Goal: Task Accomplishment & Management: Complete application form

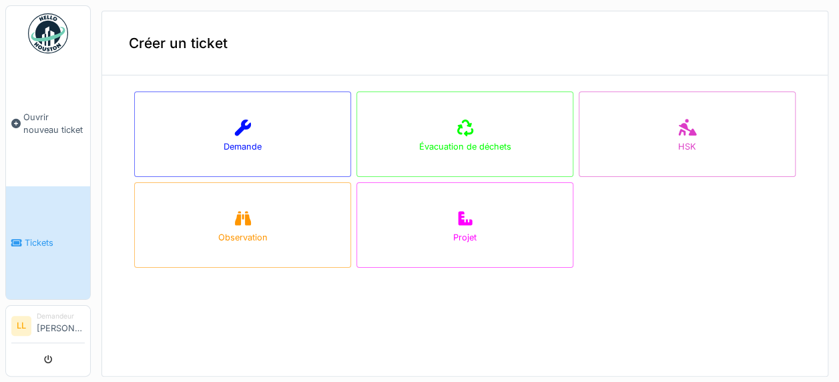
click at [50, 113] on body "Ouvrir nouveau ticket Tickets LL Demandeur [PERSON_NAME] Annuler Créer un ticke…" at bounding box center [419, 191] width 839 height 382
click at [50, 125] on span "Ouvrir nouveau ticket" at bounding box center [53, 123] width 61 height 25
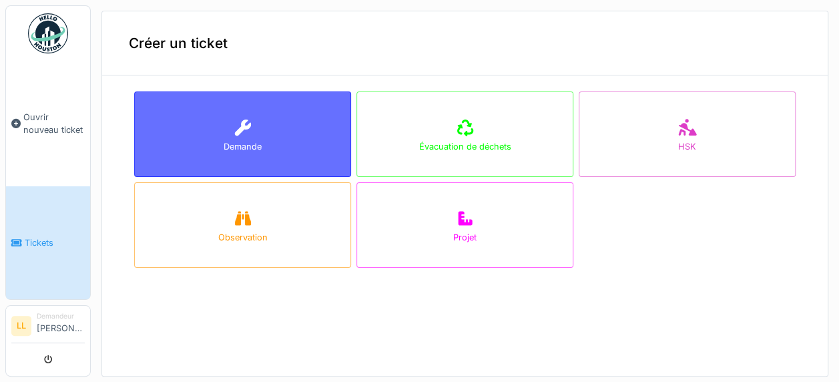
click at [224, 158] on div "Demande" at bounding box center [242, 133] width 217 height 85
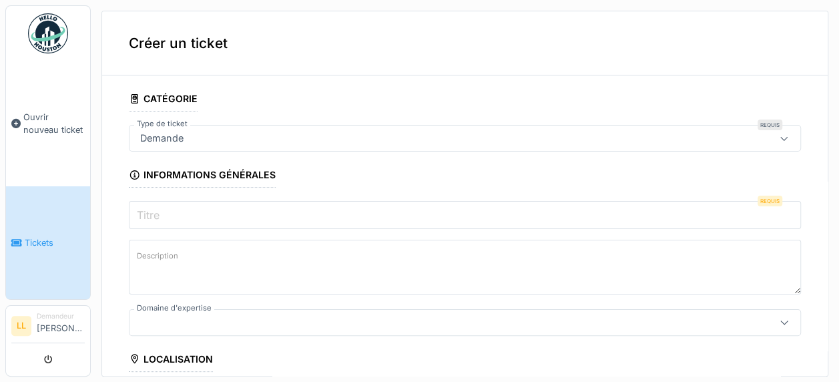
click at [178, 220] on input "Titre" at bounding box center [465, 215] width 672 height 28
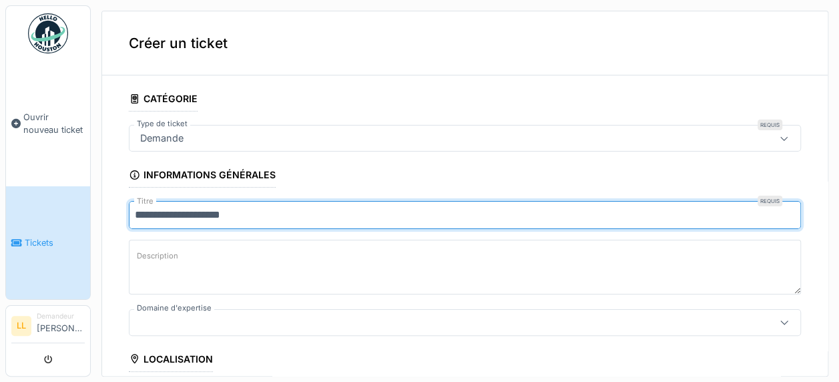
type input "**********"
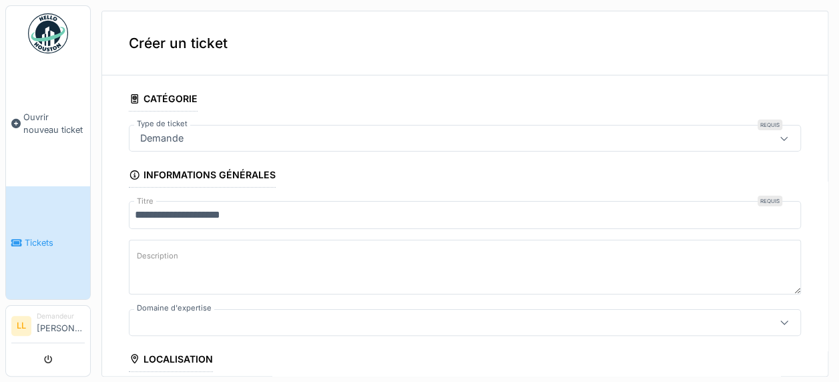
click at [192, 248] on textarea "Description" at bounding box center [465, 267] width 672 height 55
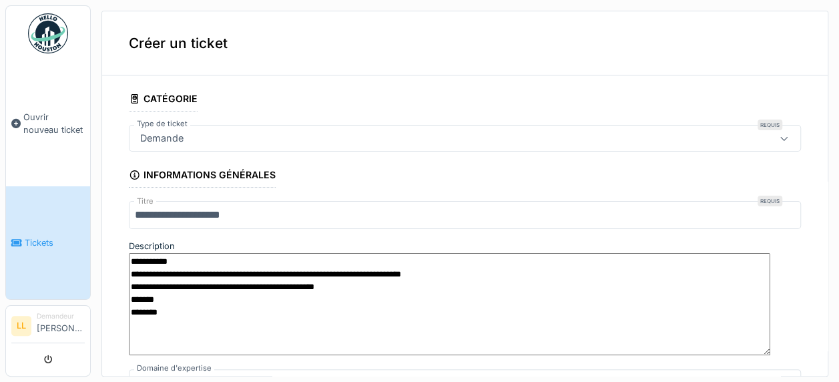
scroll to position [133, 0]
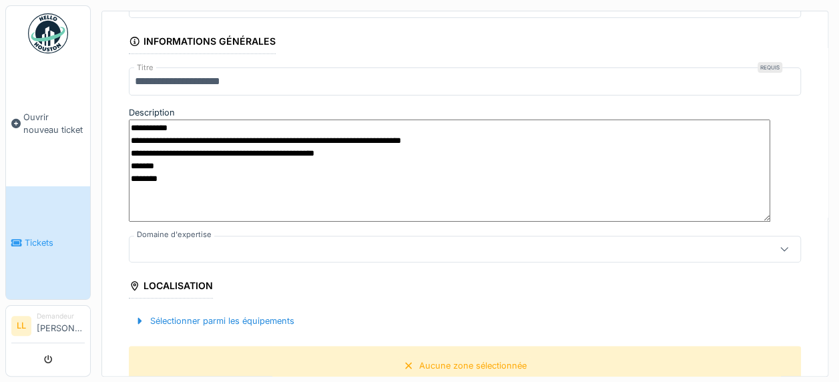
type textarea "**********"
click at [182, 242] on div at bounding box center [426, 249] width 583 height 15
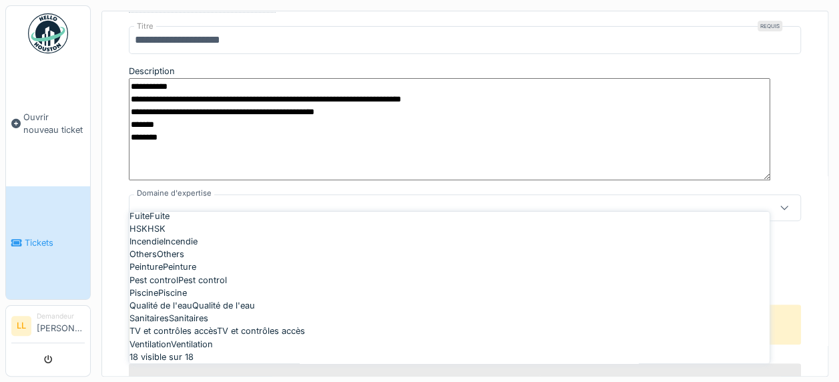
scroll to position [89, 0]
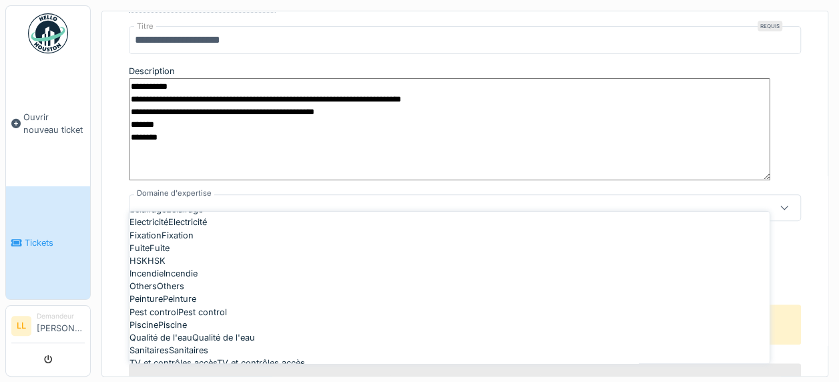
click at [215, 178] on div "Audiovisuel Audiovisuel" at bounding box center [449, 171] width 640 height 13
type input "****"
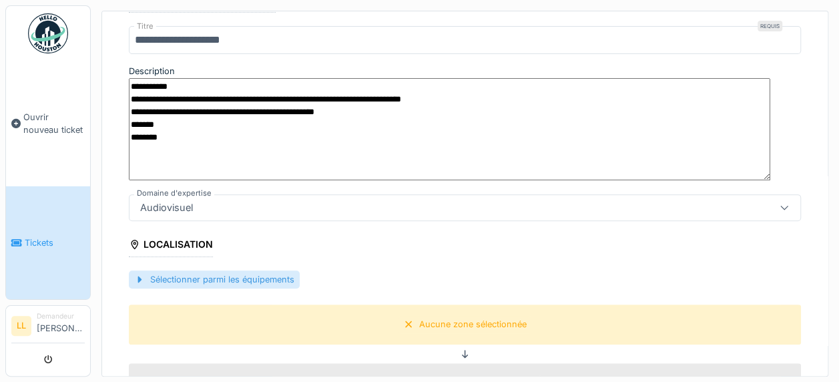
click at [162, 270] on div "Sélectionner parmi les équipements" at bounding box center [214, 279] width 171 height 18
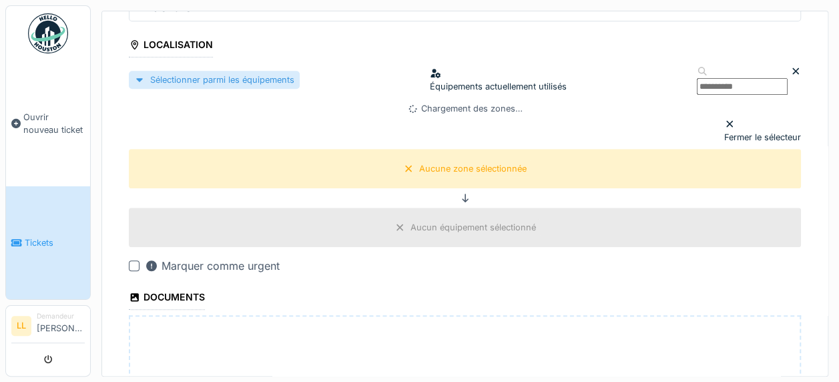
scroll to position [375, 0]
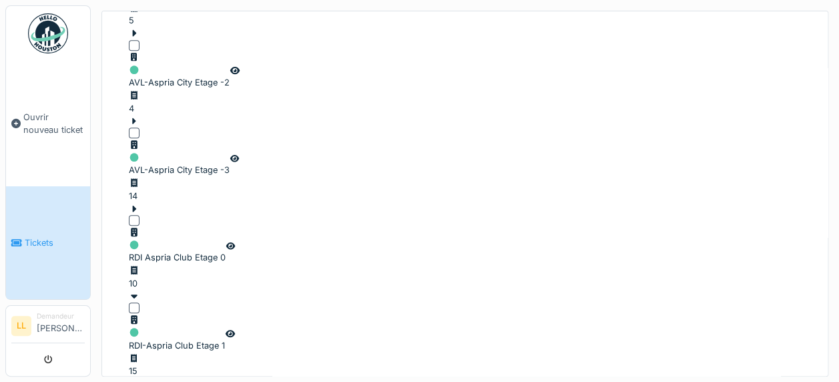
scroll to position [642, 0]
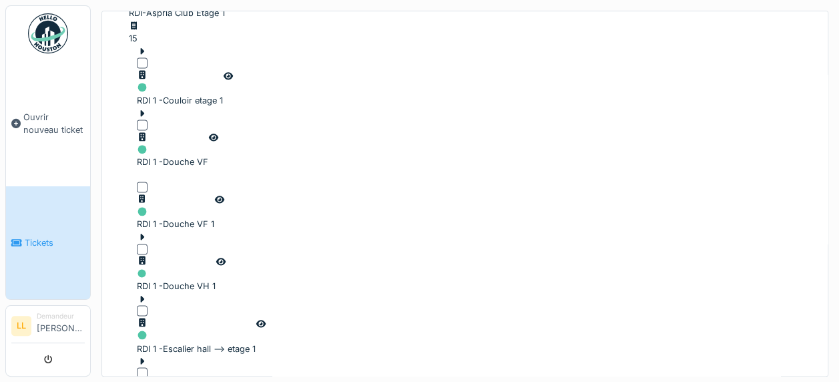
scroll to position [1043, 0]
